Goal: Task Accomplishment & Management: Manage account settings

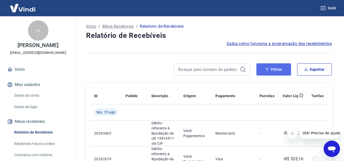
click at [268, 72] on button "Filtros" at bounding box center [273, 69] width 35 height 12
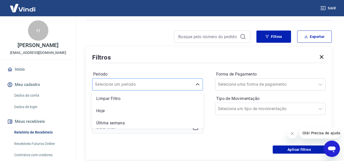
click at [157, 91] on div "option Hoje focused, 2 of 7. 7 results available. Use Up and Down to choose opt…" at bounding box center [147, 84] width 111 height 12
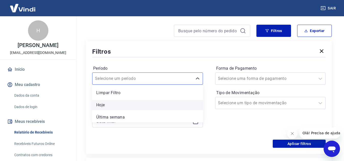
scroll to position [50, 0]
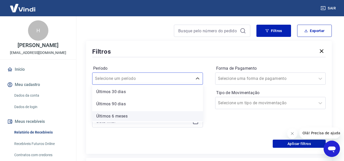
click at [123, 115] on div "Últimos 6 meses" at bounding box center [147, 116] width 111 height 10
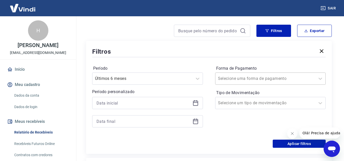
click at [259, 79] on input "Forma de Pagamento" at bounding box center [243, 79] width 51 height 6
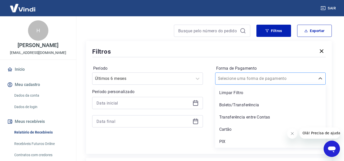
click at [259, 79] on input "Forma de Pagamento" at bounding box center [243, 79] width 51 height 6
click at [296, 63] on div "Período Últimos 6 meses Período personalizado Forma de Pagamento option Limpar …" at bounding box center [208, 98] width 233 height 81
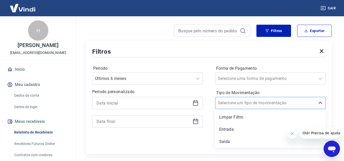
click at [263, 105] on input "Tipo de Movimentação" at bounding box center [243, 103] width 51 height 6
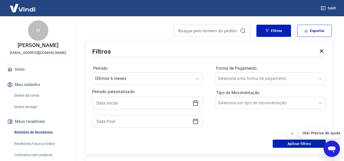
click at [198, 147] on div "Aplicar filtros" at bounding box center [208, 144] width 233 height 8
click at [246, 106] on div at bounding box center [265, 103] width 95 height 7
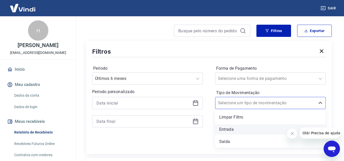
click at [231, 129] on div "Entrada" at bounding box center [270, 129] width 111 height 10
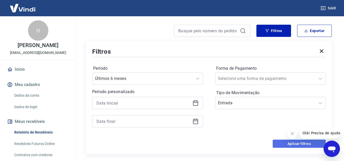
click at [288, 144] on button "Aplicar filtros" at bounding box center [299, 144] width 53 height 8
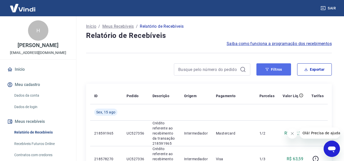
click at [274, 71] on button "Filtros" at bounding box center [273, 69] width 35 height 12
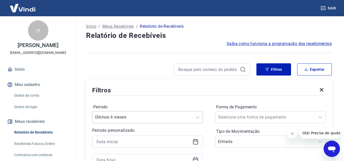
click at [169, 116] on div "Últimos 6 meses" at bounding box center [147, 117] width 111 height 12
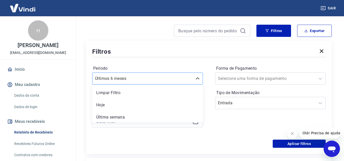
scroll to position [11, 0]
click at [196, 78] on icon at bounding box center [197, 79] width 6 height 6
click at [156, 74] on div "Últimos 6 meses" at bounding box center [142, 78] width 100 height 9
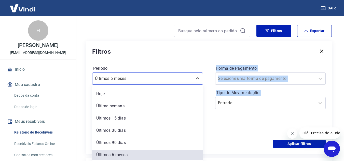
click at [209, 106] on div "Período option Última semana focused, 3 of 7. 7 results available. Use Up and D…" at bounding box center [208, 98] width 233 height 81
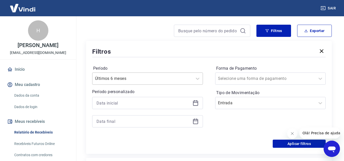
click at [190, 78] on div "Últimos 6 meses" at bounding box center [142, 78] width 100 height 9
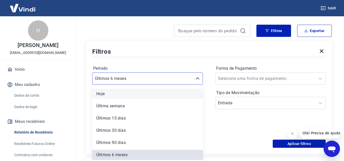
click at [105, 94] on div "Hoje" at bounding box center [147, 94] width 111 height 10
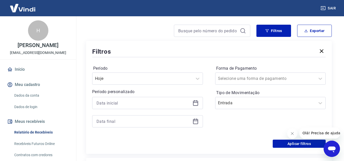
drag, startPoint x: 212, startPoint y: 121, endPoint x: 153, endPoint y: 105, distance: 61.1
click at [211, 121] on div "Período Hoje Período personalizado Forma de Pagamento Selecione uma forma de pa…" at bounding box center [208, 98] width 233 height 81
click at [145, 103] on input at bounding box center [143, 103] width 94 height 8
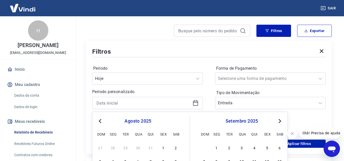
click at [102, 124] on button "Previous Month" at bounding box center [100, 121] width 6 height 6
click at [102, 123] on button "Previous Month" at bounding box center [100, 121] width 6 height 6
click at [101, 148] on div "1" at bounding box center [100, 148] width 6 height 6
type input "[DATE]"
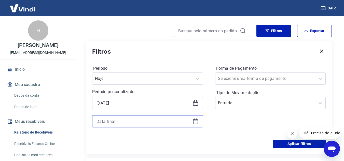
click at [159, 122] on input at bounding box center [143, 122] width 94 height 8
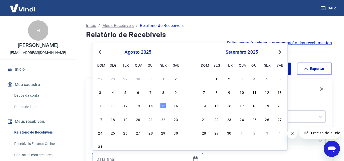
scroll to position [0, 0]
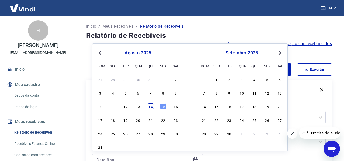
click at [150, 108] on div "14" at bounding box center [151, 106] width 6 height 6
type input "[DATE]"
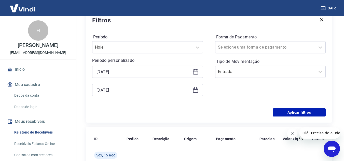
scroll to position [76, 0]
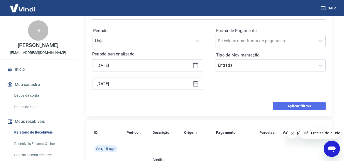
click at [293, 109] on button "Aplicar filtros" at bounding box center [299, 106] width 53 height 8
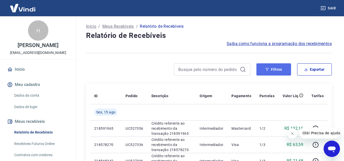
click at [265, 70] on button "Filtros" at bounding box center [273, 69] width 35 height 12
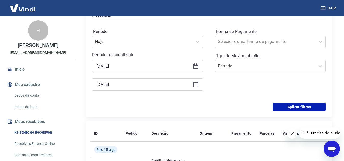
scroll to position [76, 0]
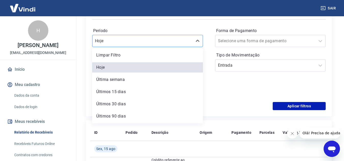
click at [153, 44] on div at bounding box center [142, 40] width 95 height 7
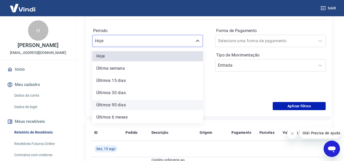
click at [137, 105] on div "Últimos 90 dias" at bounding box center [147, 105] width 111 height 10
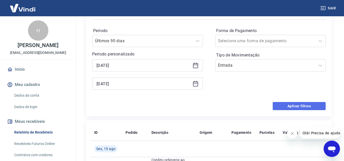
click at [295, 105] on button "Aplicar filtros" at bounding box center [299, 106] width 53 height 8
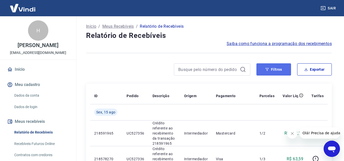
click at [279, 68] on button "Filtros" at bounding box center [273, 69] width 35 height 12
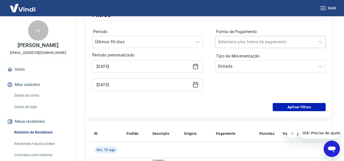
scroll to position [76, 0]
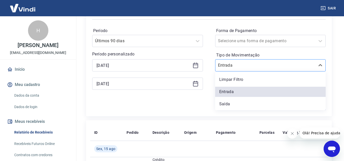
click at [246, 65] on input "Tipo de Movimentação" at bounding box center [243, 65] width 51 height 6
click at [229, 104] on div "Saída" at bounding box center [270, 104] width 111 height 10
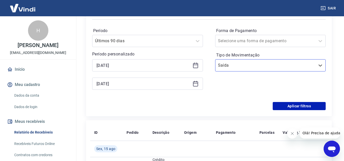
click at [291, 111] on div "Filtros Período Últimos 90 dias Período personalizado [DATE] [DATE] Forma de Pa…" at bounding box center [209, 59] width 246 height 113
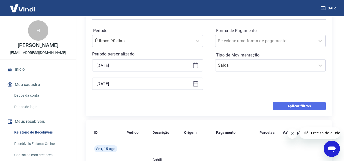
click at [292, 106] on button "Aplicar filtros" at bounding box center [299, 106] width 53 height 8
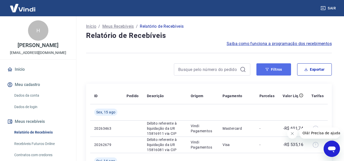
click at [271, 73] on button "Filtros" at bounding box center [273, 69] width 35 height 12
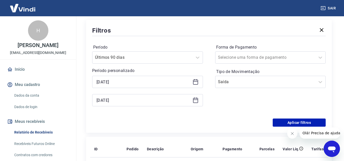
scroll to position [76, 0]
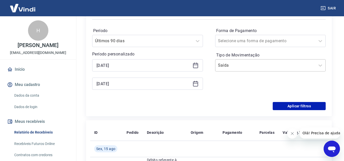
click at [241, 66] on input "Tipo de Movimentação" at bounding box center [243, 65] width 51 height 6
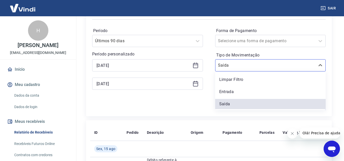
click at [231, 80] on div "Limpar Filtro" at bounding box center [270, 80] width 111 height 10
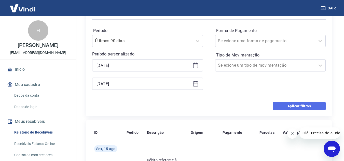
click at [306, 107] on button "Aplicar filtros" at bounding box center [299, 106] width 53 height 8
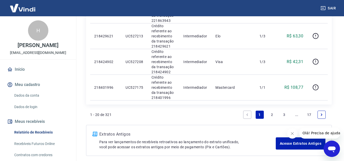
scroll to position [534, 0]
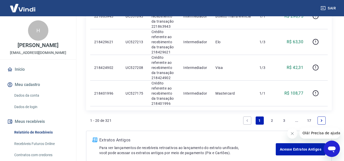
click at [270, 117] on link "2" at bounding box center [272, 121] width 8 height 8
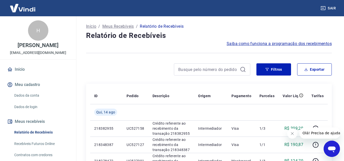
click at [235, 44] on span "Saiba como funciona a programação dos recebimentos" at bounding box center [279, 44] width 105 height 6
click at [123, 68] on div at bounding box center [168, 69] width 164 height 12
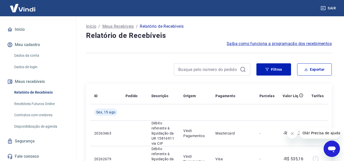
scroll to position [46, 0]
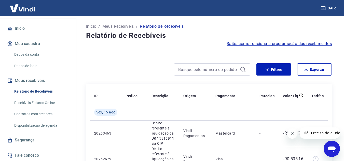
click at [91, 26] on p "Início" at bounding box center [91, 26] width 10 height 6
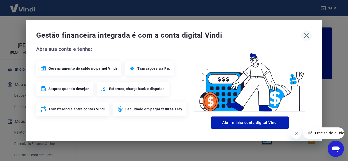
click at [305, 34] on icon "button" at bounding box center [306, 36] width 8 height 8
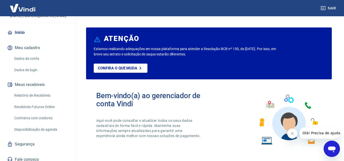
scroll to position [46, 0]
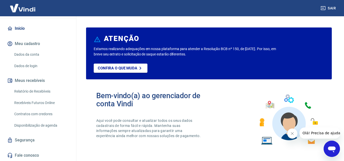
click at [25, 103] on link "Recebíveis Futuros Online" at bounding box center [41, 103] width 58 height 10
